Goal: Find specific page/section

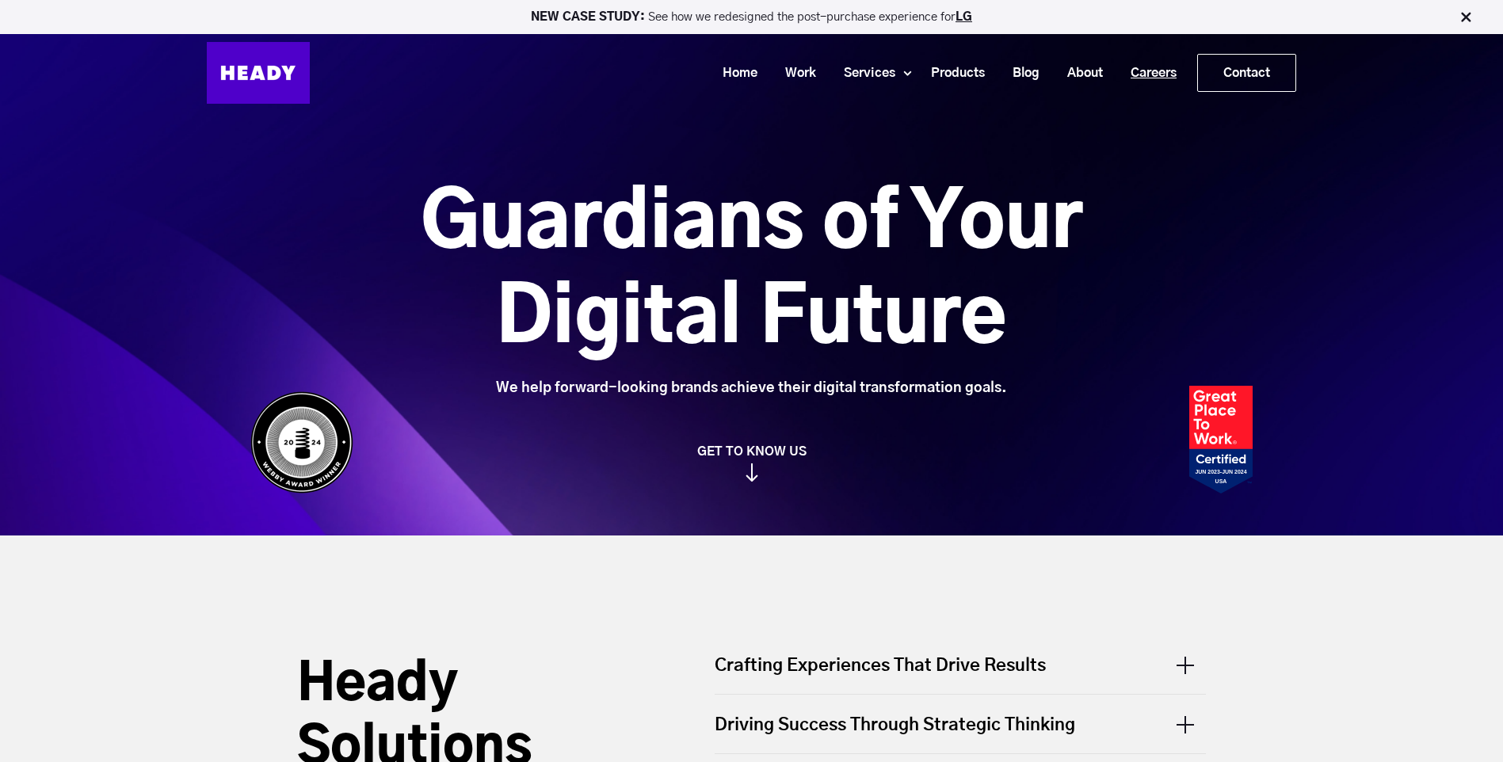
click at [1166, 67] on link "Careers" at bounding box center [1148, 73] width 74 height 29
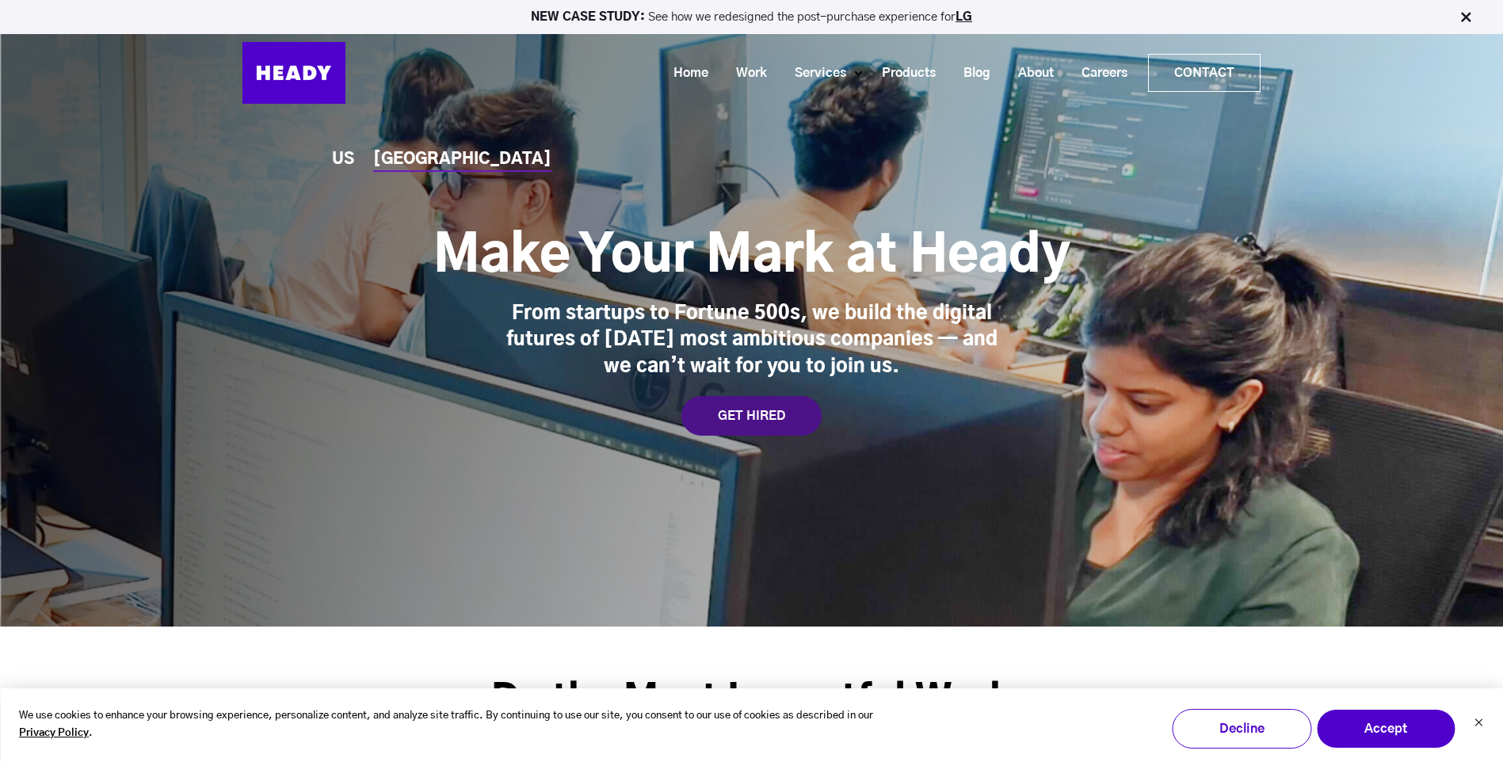
click at [754, 404] on div "GET HIRED" at bounding box center [751, 416] width 140 height 40
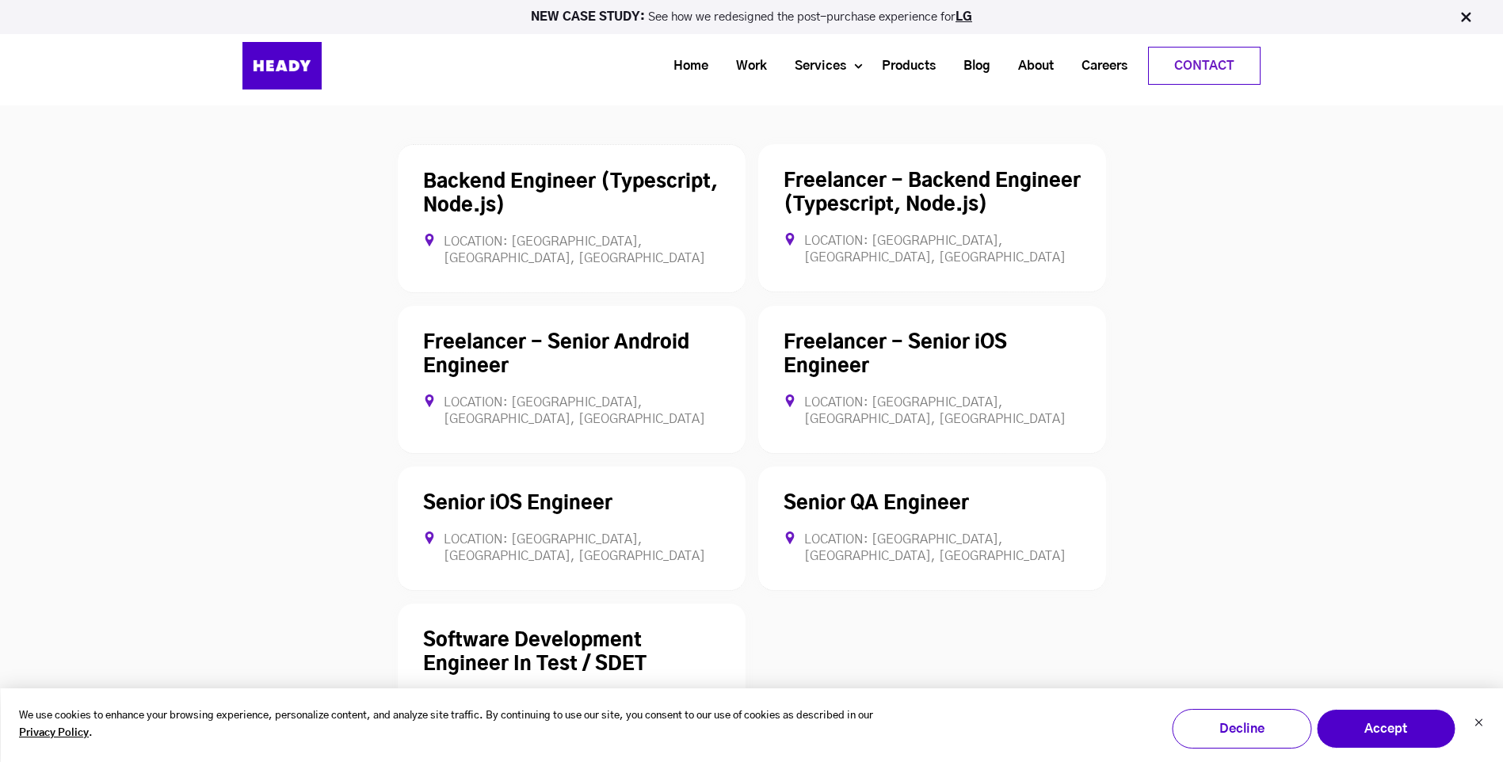
scroll to position [4108, 0]
